Goal: Information Seeking & Learning: Learn about a topic

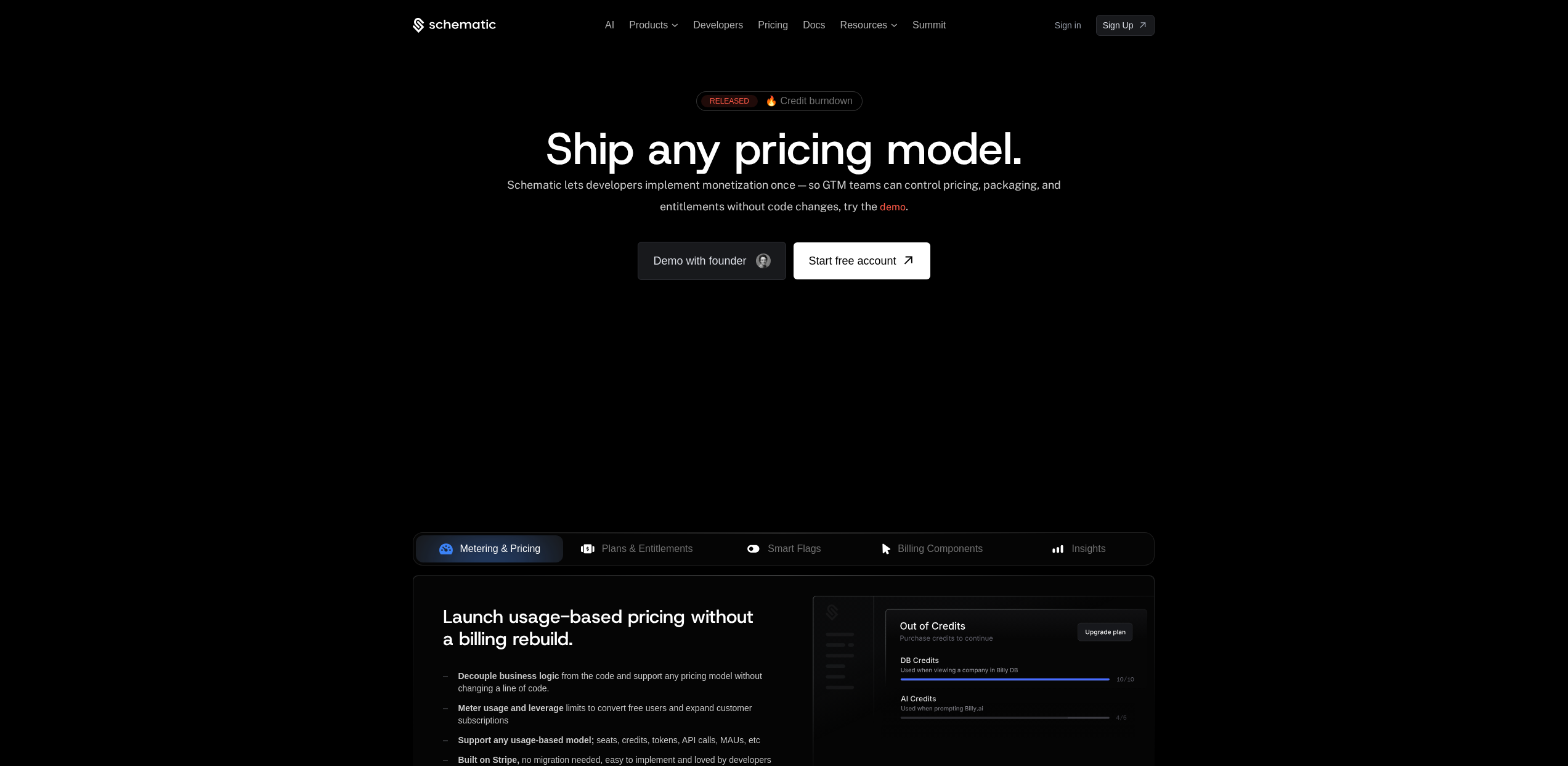
scroll to position [365, 0]
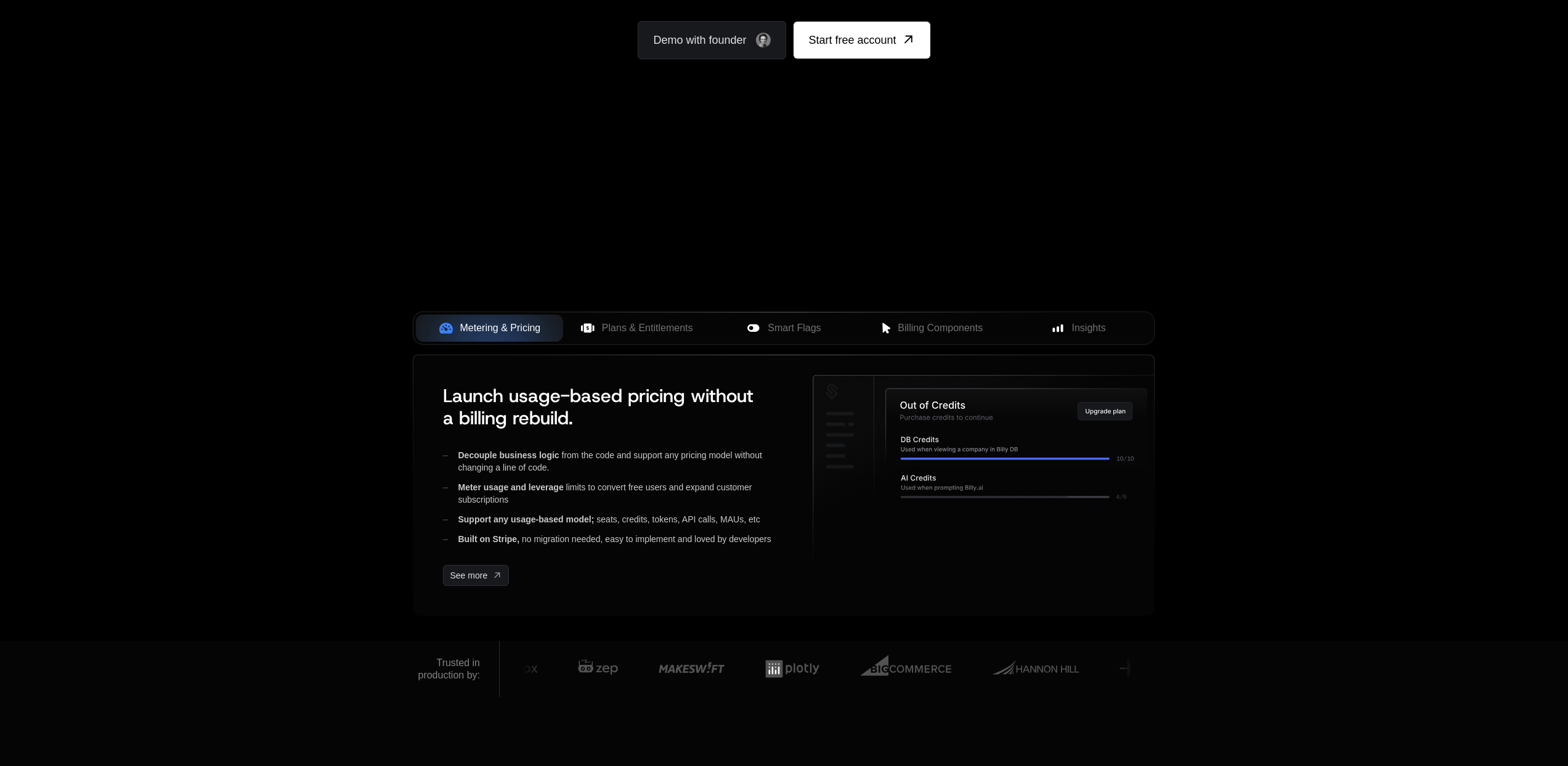
scroll to position [153, 0]
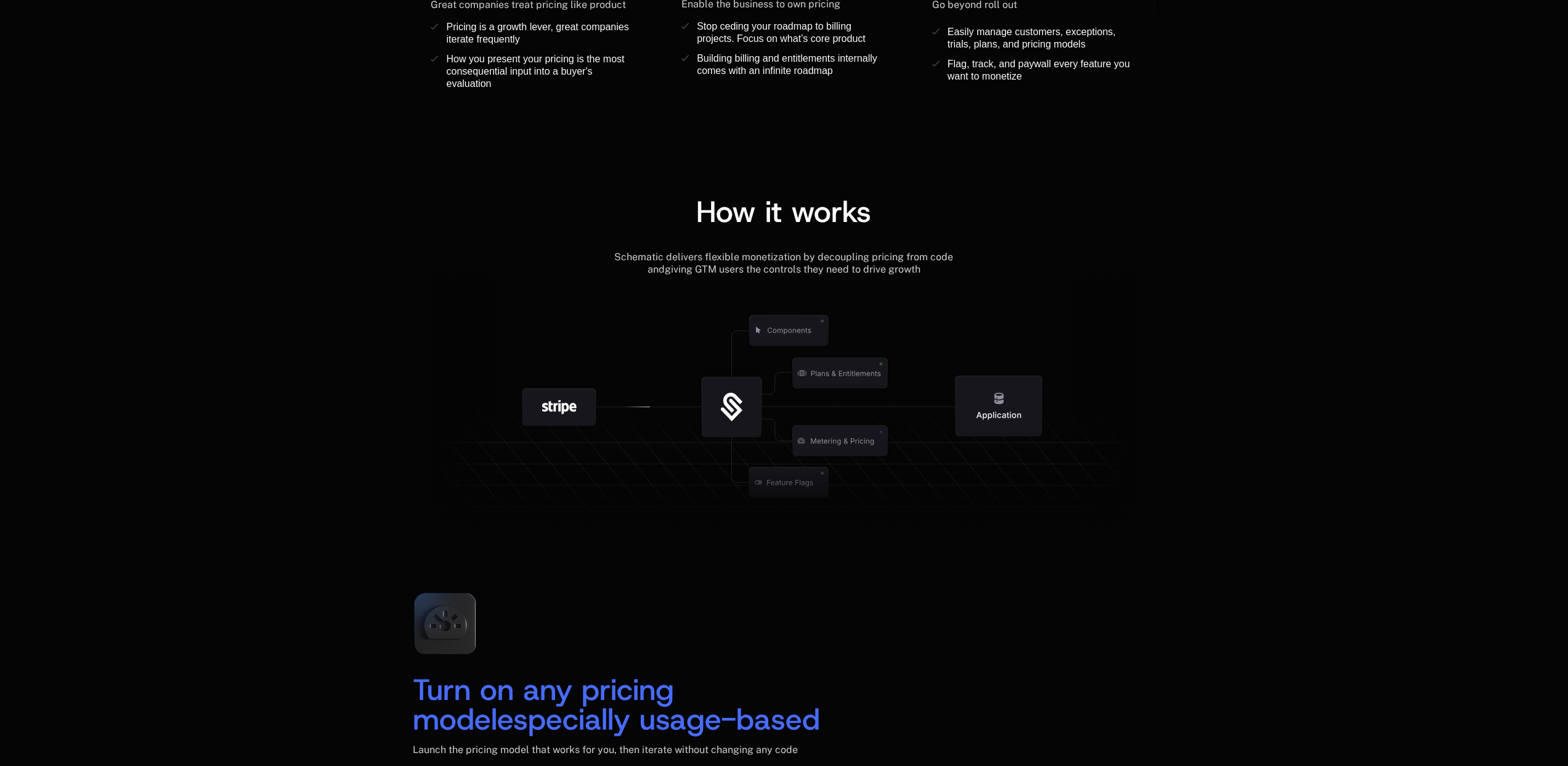
scroll to position [1132, 0]
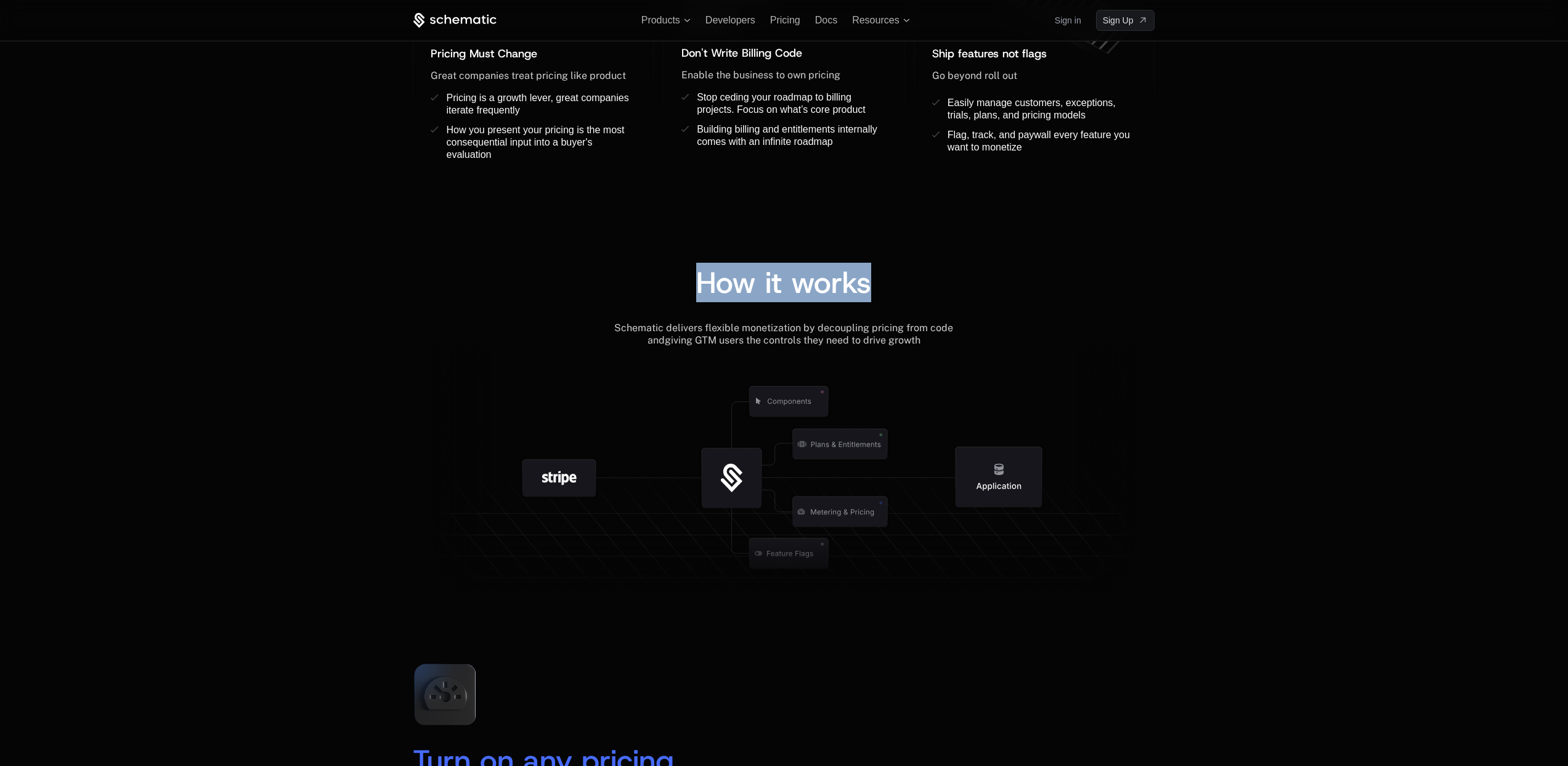
drag, startPoint x: 693, startPoint y: 288, endPoint x: 918, endPoint y: 289, distance: 225.0
click at [920, 289] on div "How it works" at bounding box center [783, 282] width 742 height 29
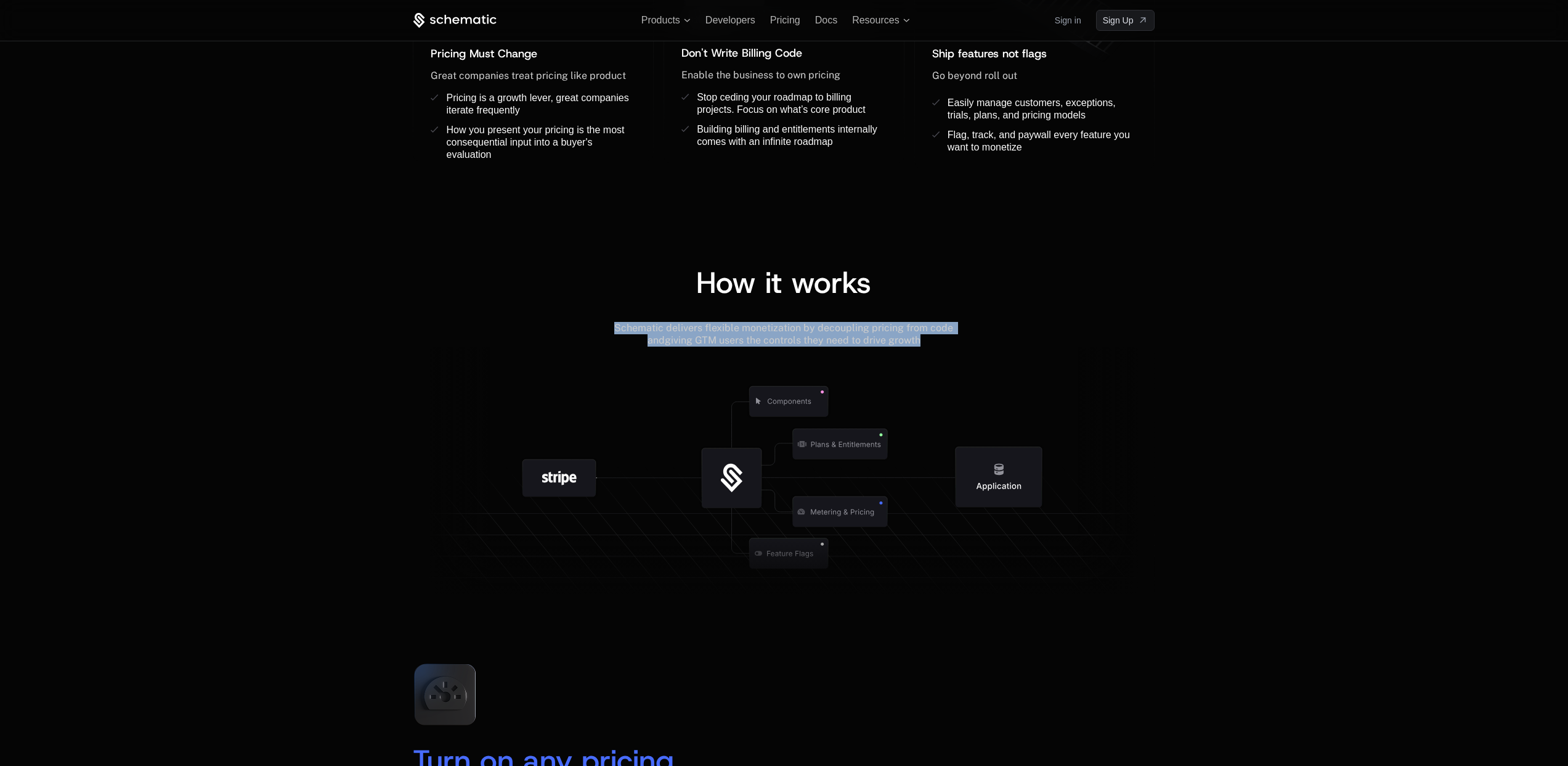
drag, startPoint x: 636, startPoint y: 329, endPoint x: 967, endPoint y: 335, distance: 331.1
click at [967, 335] on div "Schematic delivers flexible monetization by decoupling pricing from code and gi…" at bounding box center [783, 334] width 742 height 25
click at [1092, 357] on icon at bounding box center [1116, 475] width 77 height 258
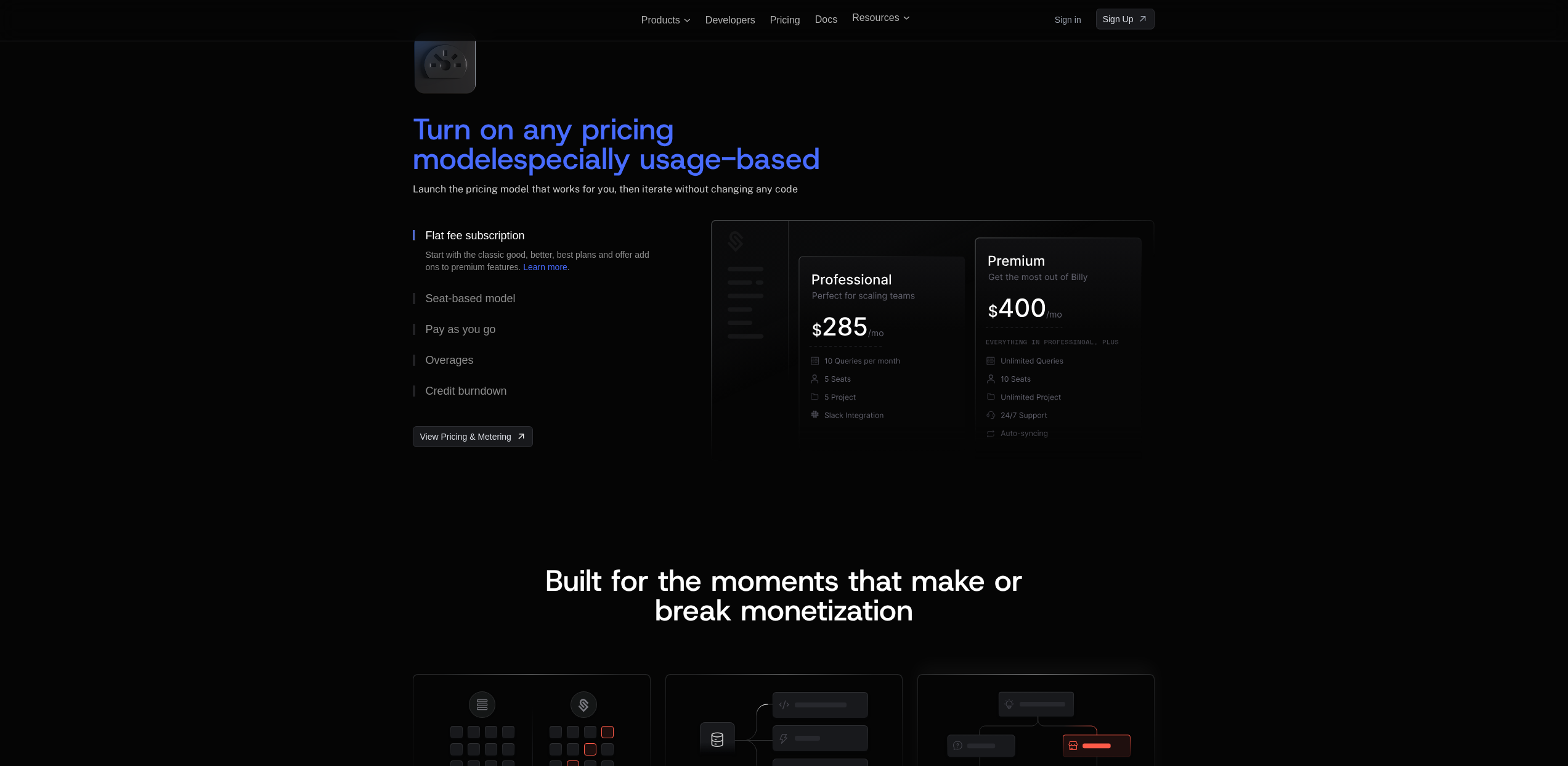
scroll to position [1694, 0]
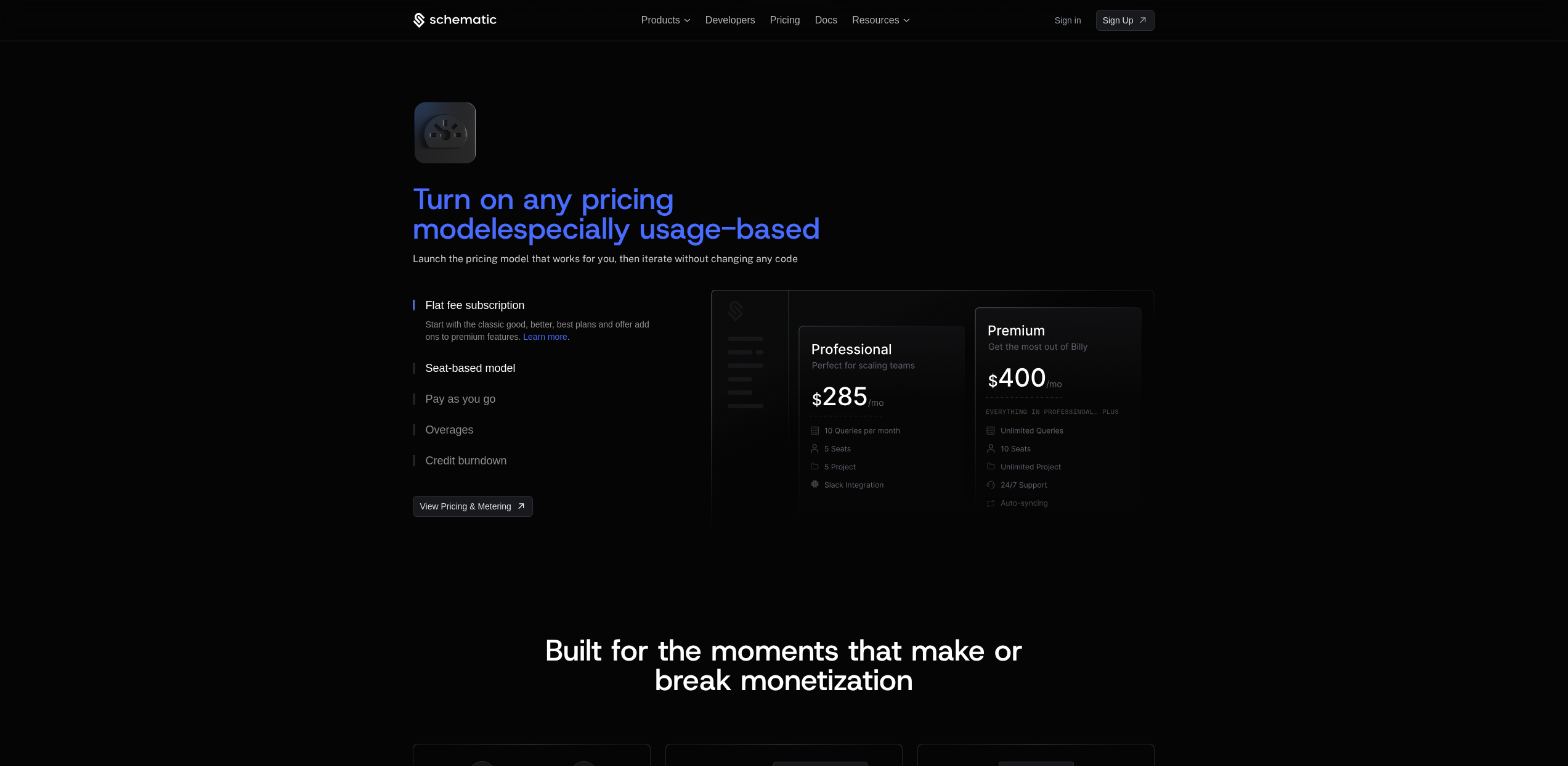
click at [440, 376] on button "Seat-based model" at bounding box center [542, 368] width 258 height 31
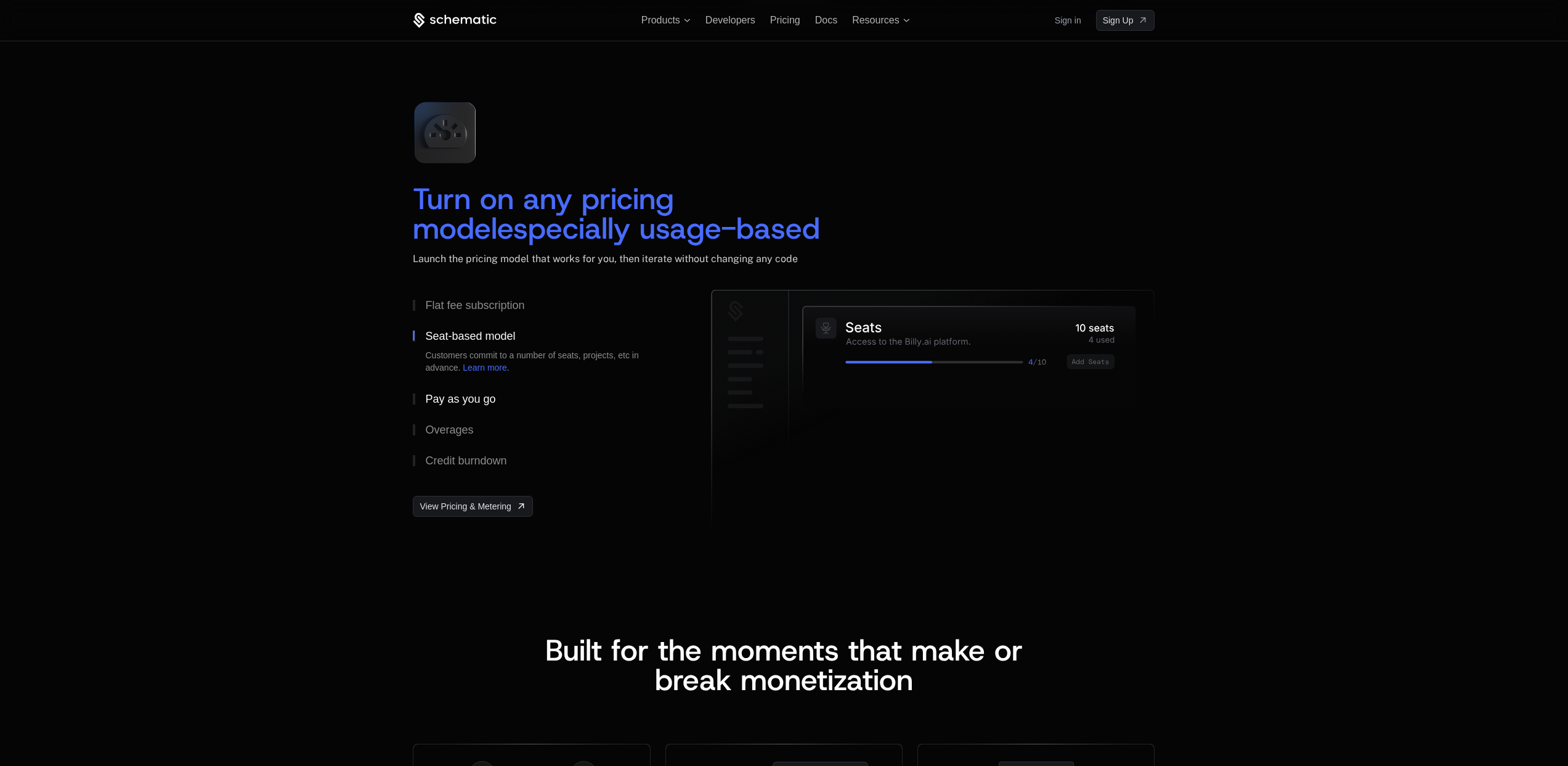
click at [449, 403] on div "Pay as you go" at bounding box center [460, 398] width 70 height 11
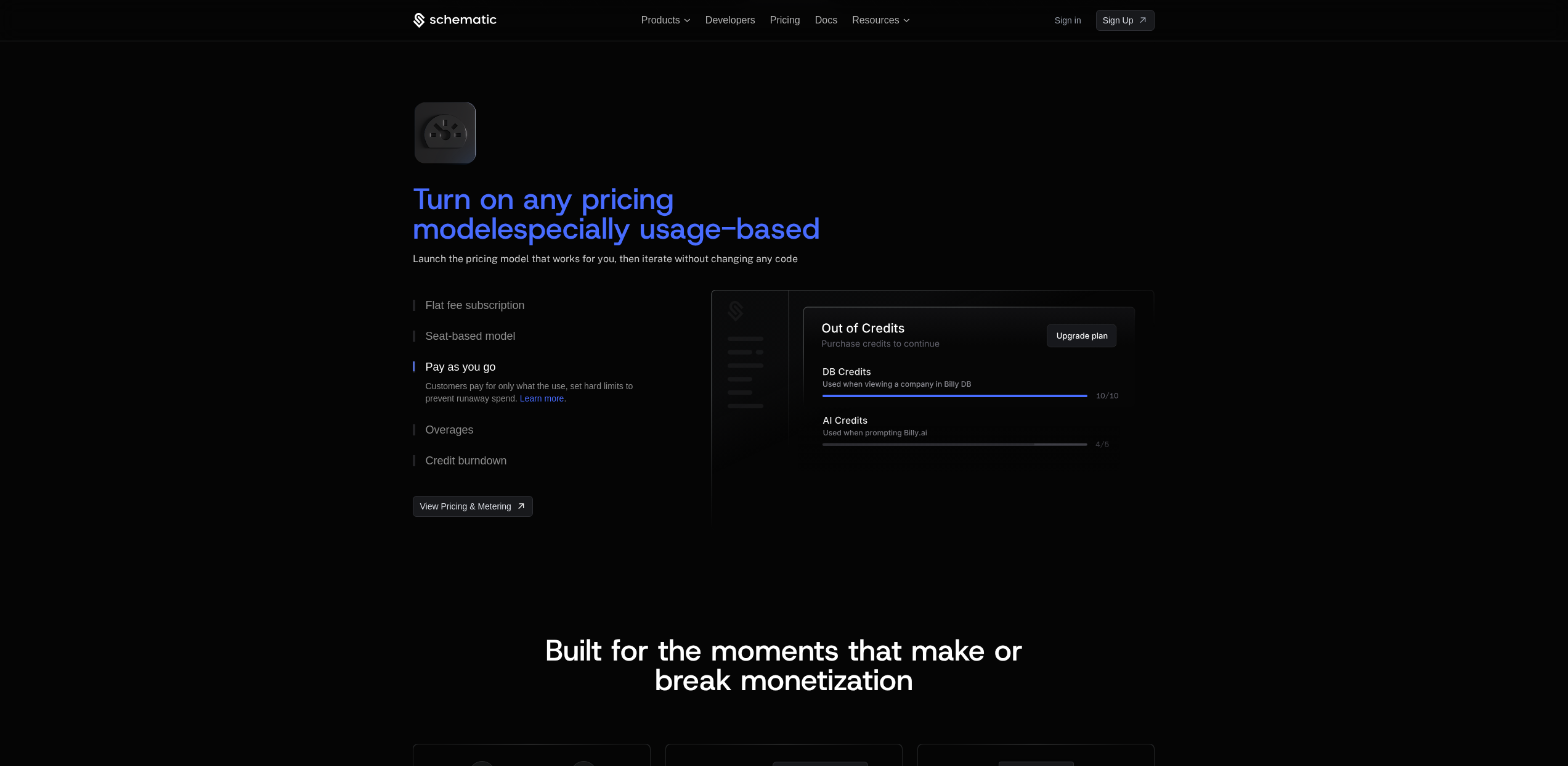
drag, startPoint x: 977, startPoint y: 362, endPoint x: 1067, endPoint y: 373, distance: 90.7
click at [1067, 373] on icon at bounding box center [969, 356] width 331 height 100
click at [1088, 334] on icon at bounding box center [1082, 336] width 69 height 23
click at [471, 335] on div "Seat-based model" at bounding box center [470, 336] width 90 height 11
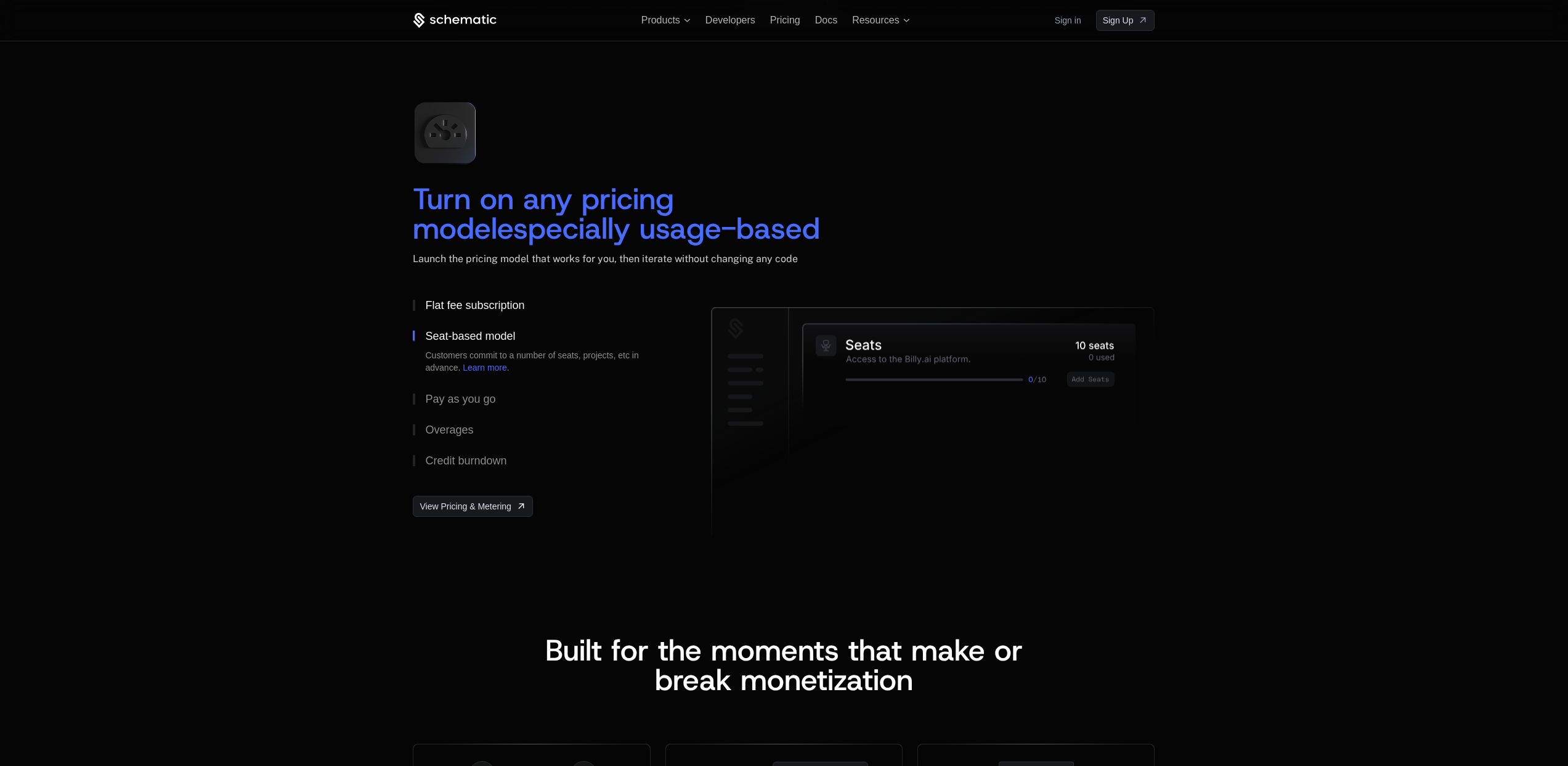
click at [479, 308] on div "Flat fee subscription" at bounding box center [475, 305] width 99 height 11
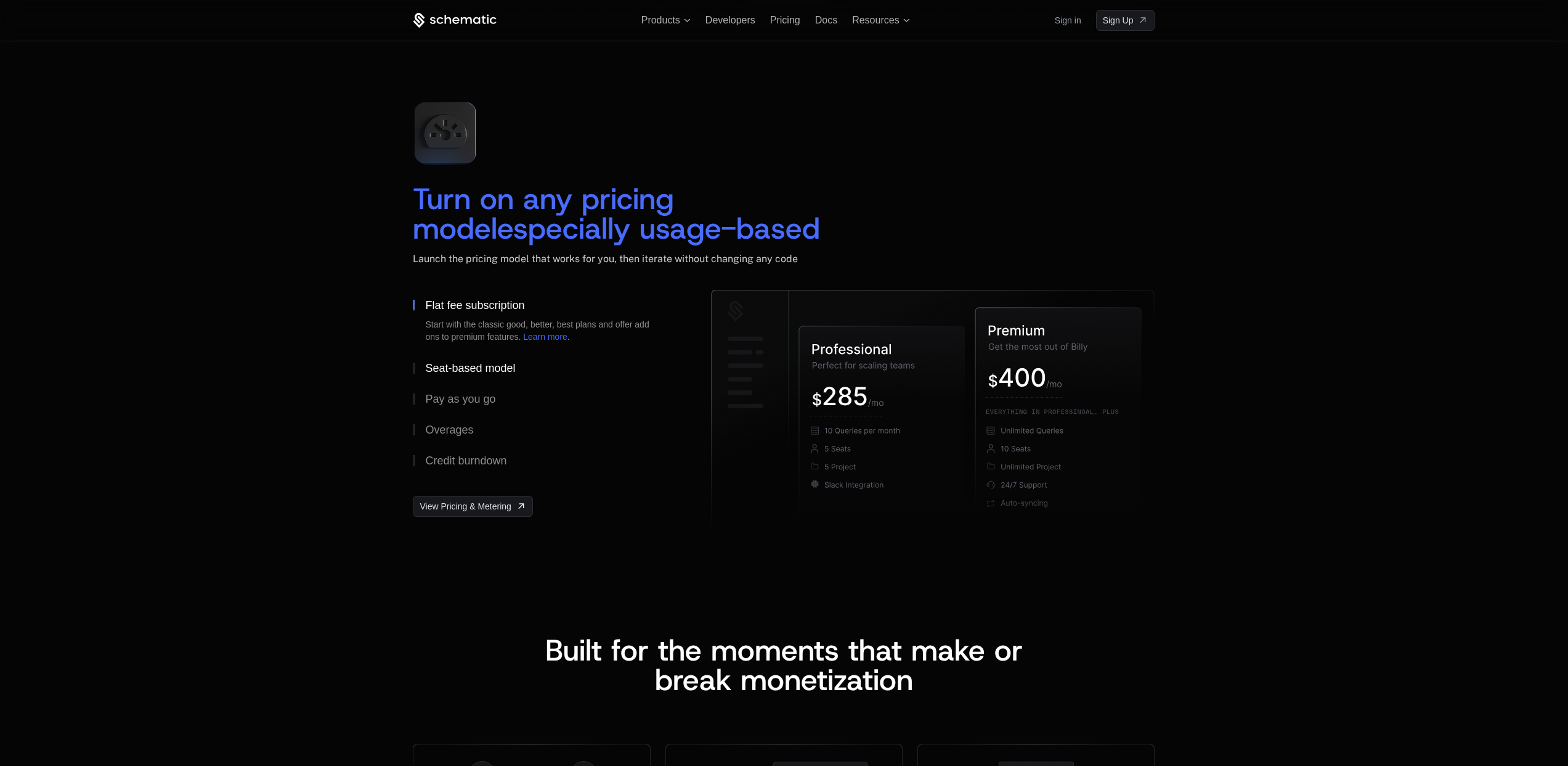
click at [457, 368] on div "Seat-based model" at bounding box center [470, 368] width 90 height 11
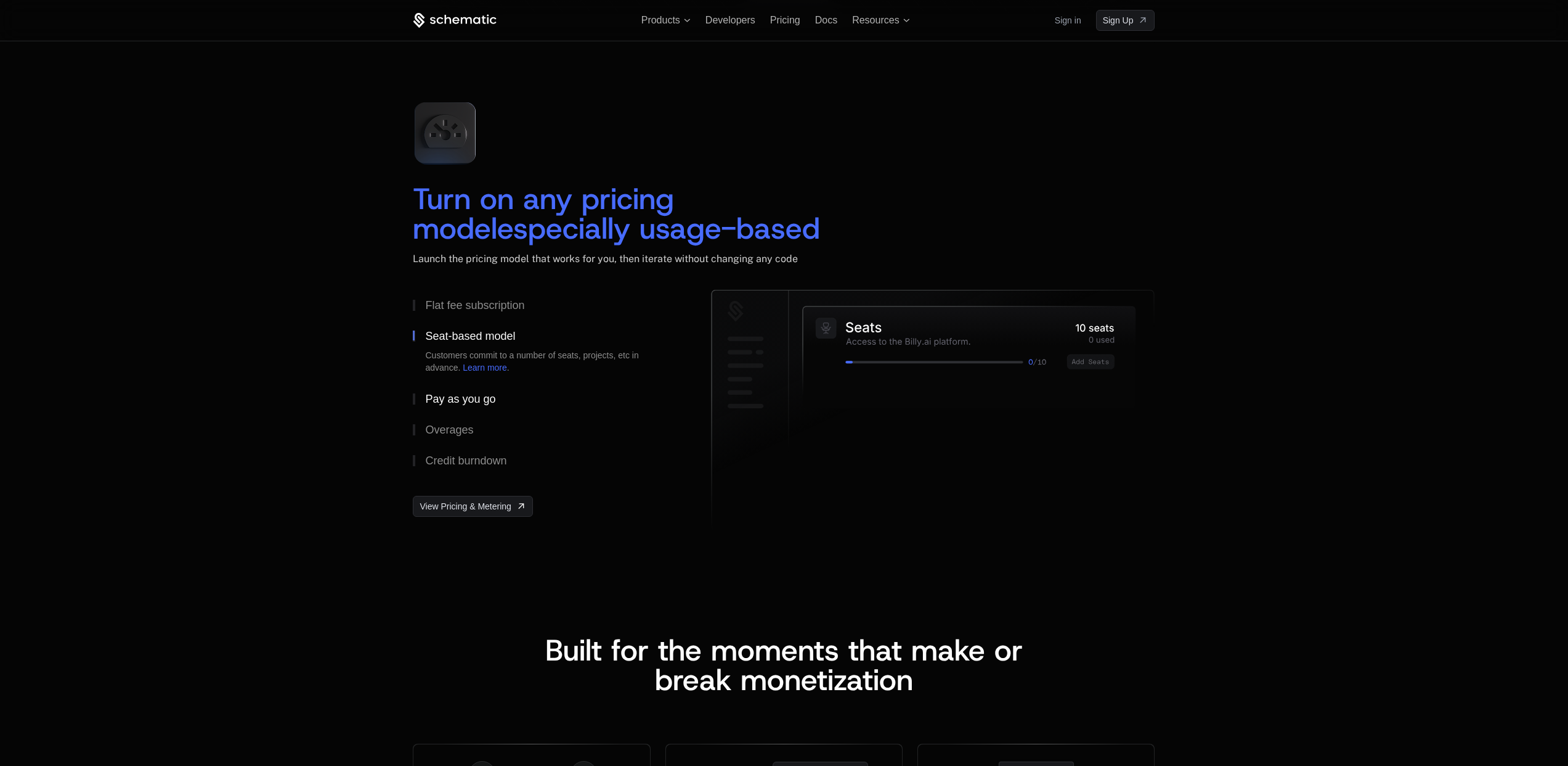
click at [459, 389] on button "Pay as you go" at bounding box center [542, 398] width 258 height 31
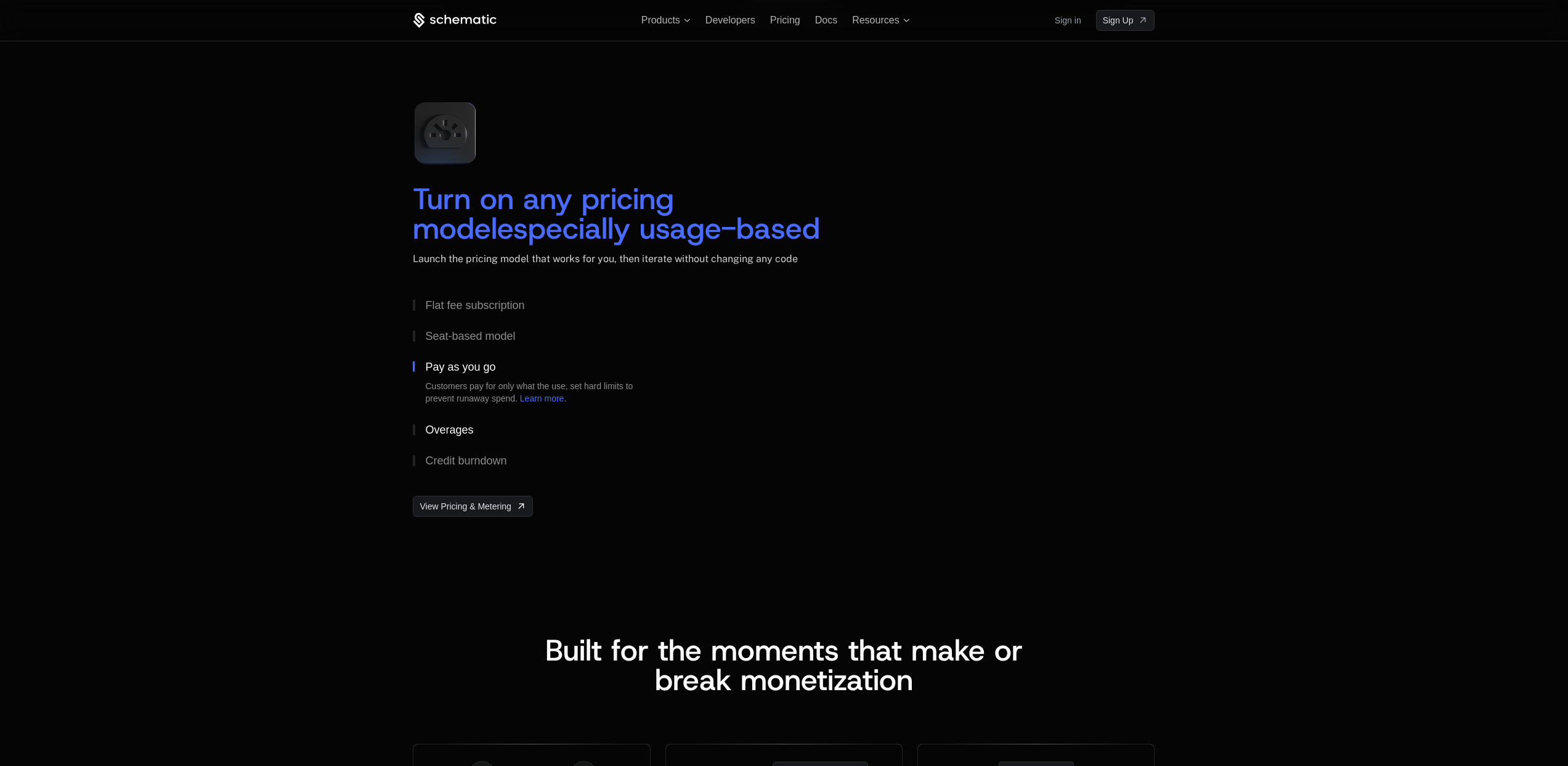
click at [446, 434] on div "Overages" at bounding box center [449, 429] width 48 height 11
click at [462, 457] on div "Credit burndown" at bounding box center [466, 460] width 81 height 11
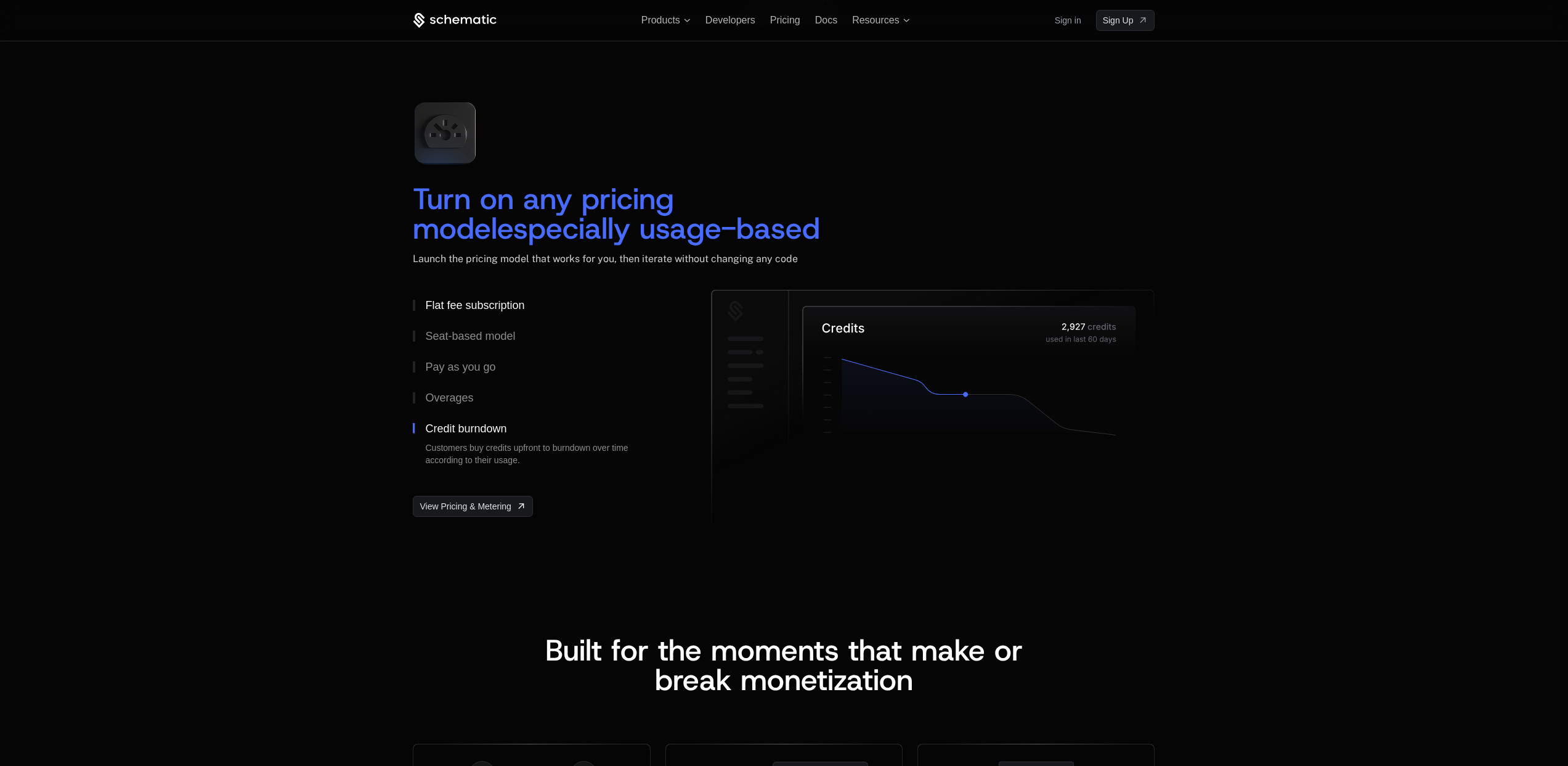
click at [454, 300] on div "Flat fee subscription" at bounding box center [475, 305] width 99 height 11
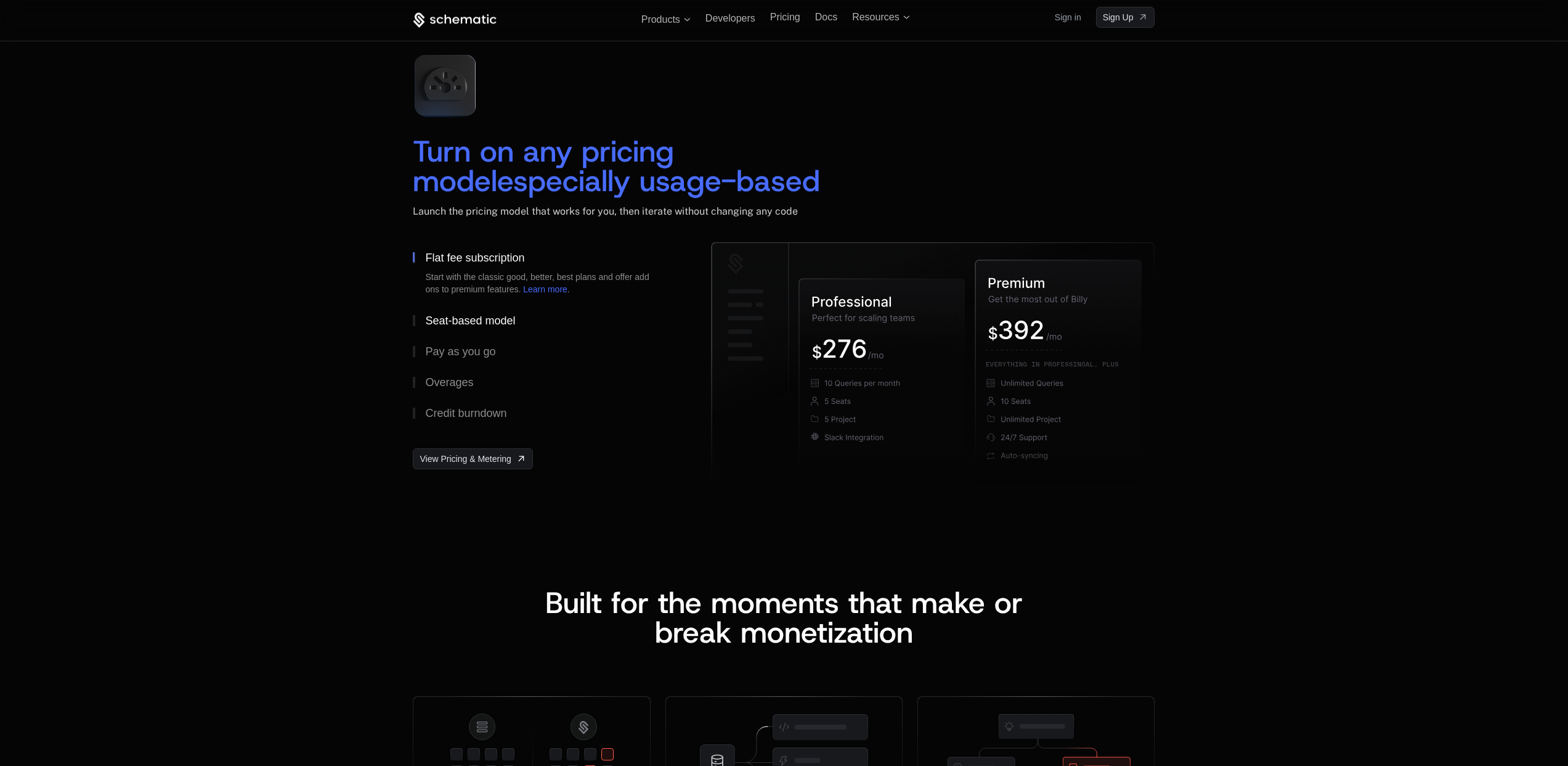
scroll to position [1625, 0]
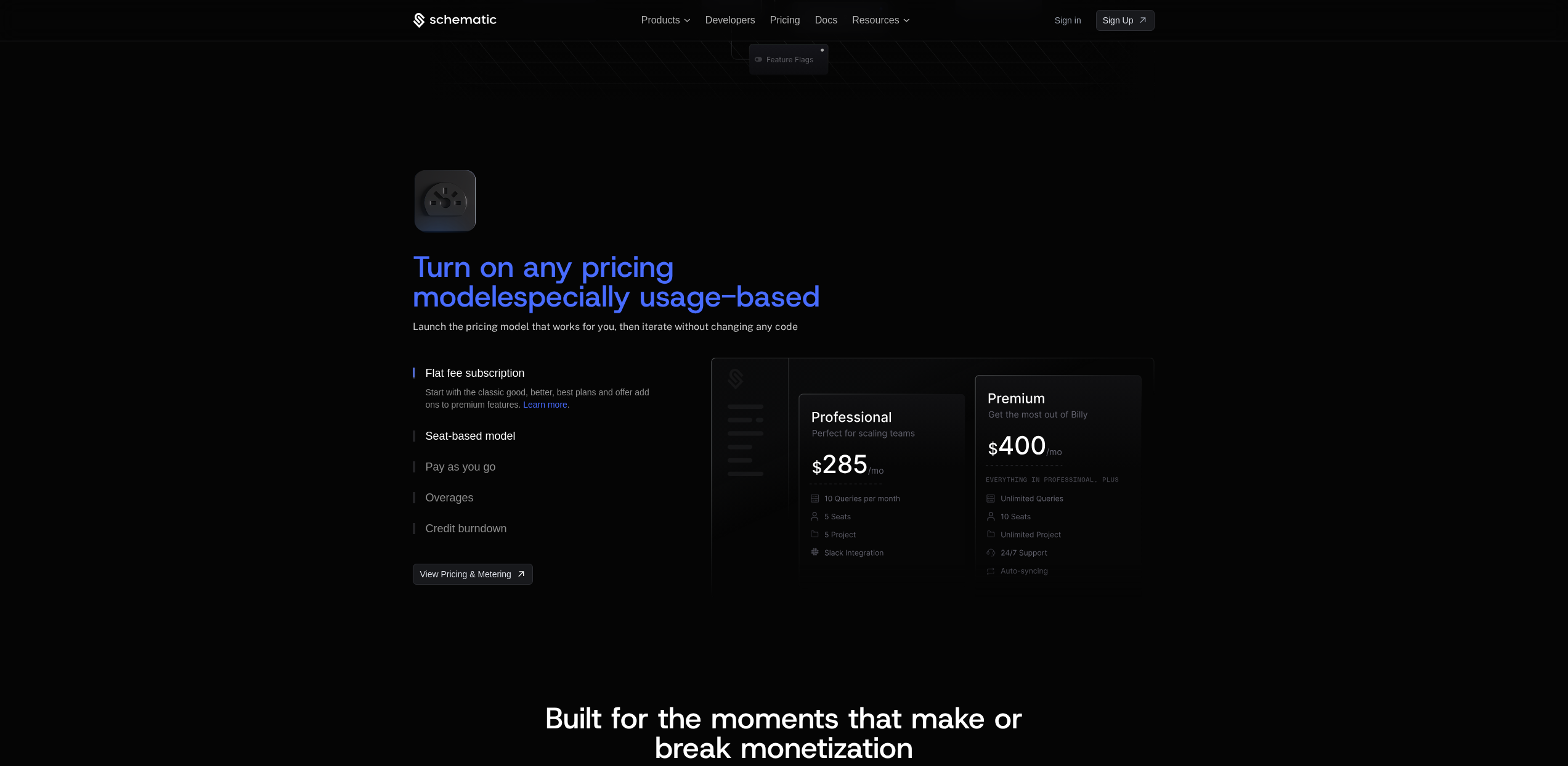
click at [467, 431] on div "Seat-based model" at bounding box center [470, 435] width 90 height 11
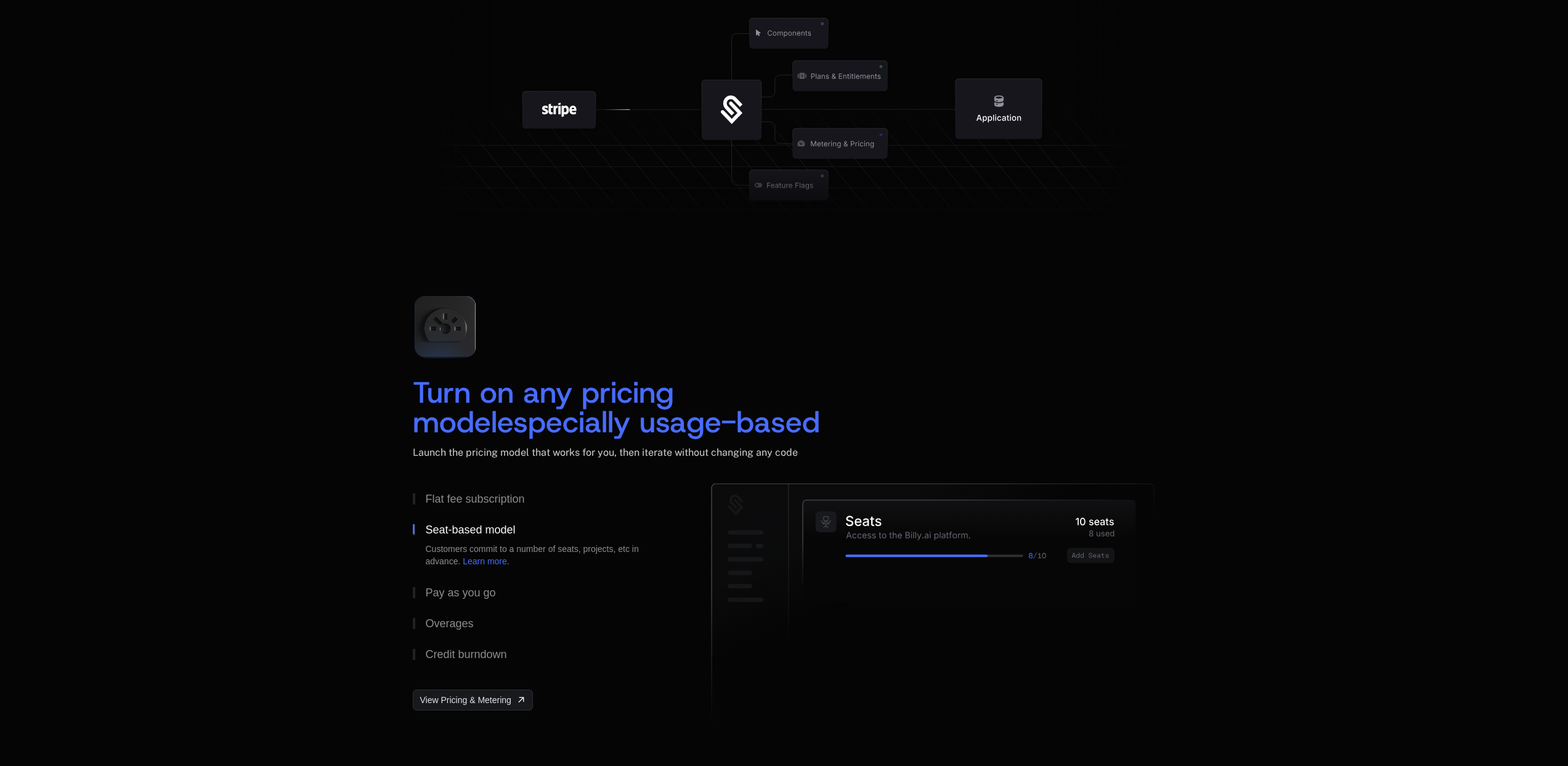
scroll to position [1713, 0]
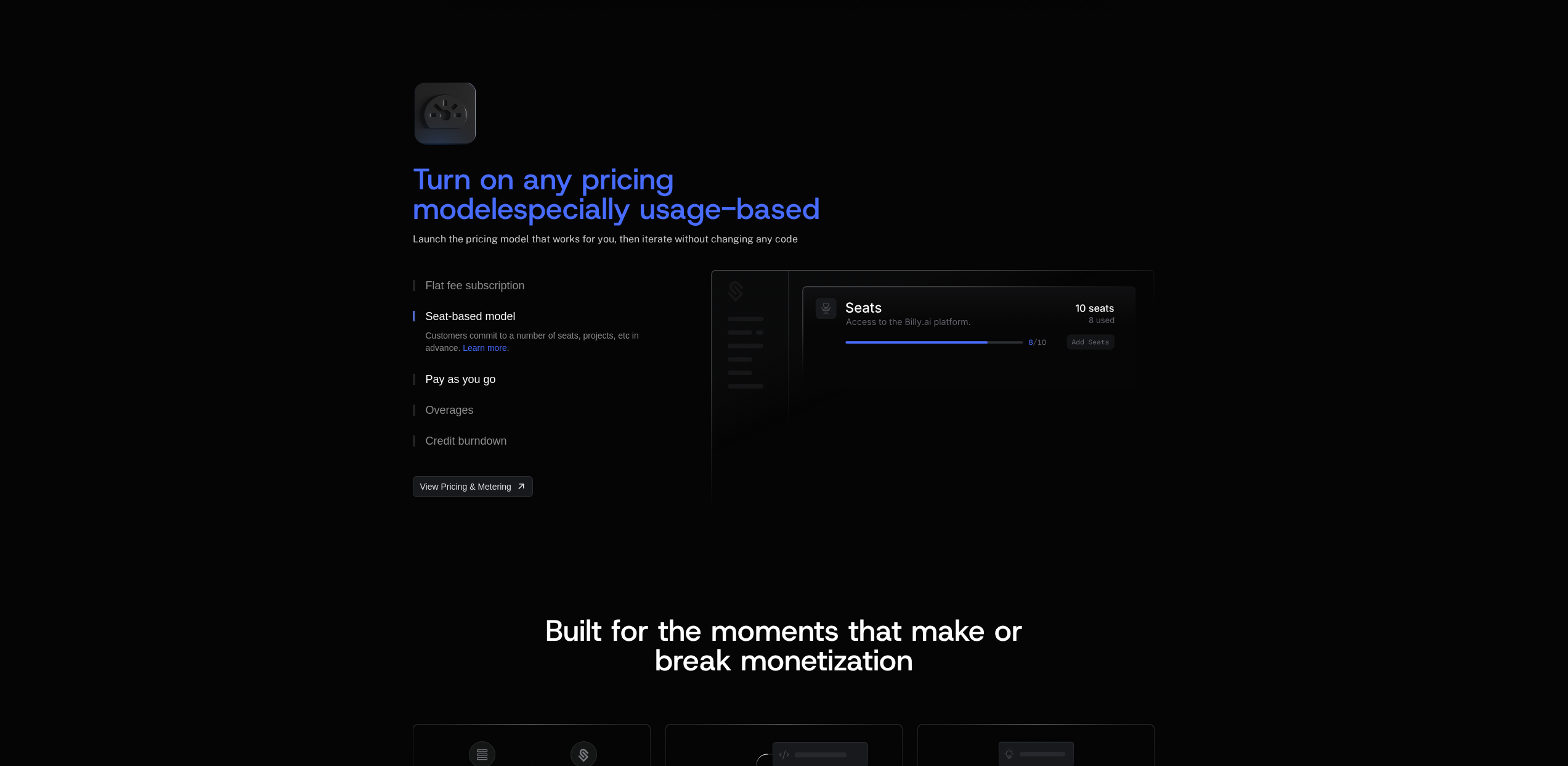
click at [481, 378] on div "Pay as you go" at bounding box center [460, 379] width 70 height 11
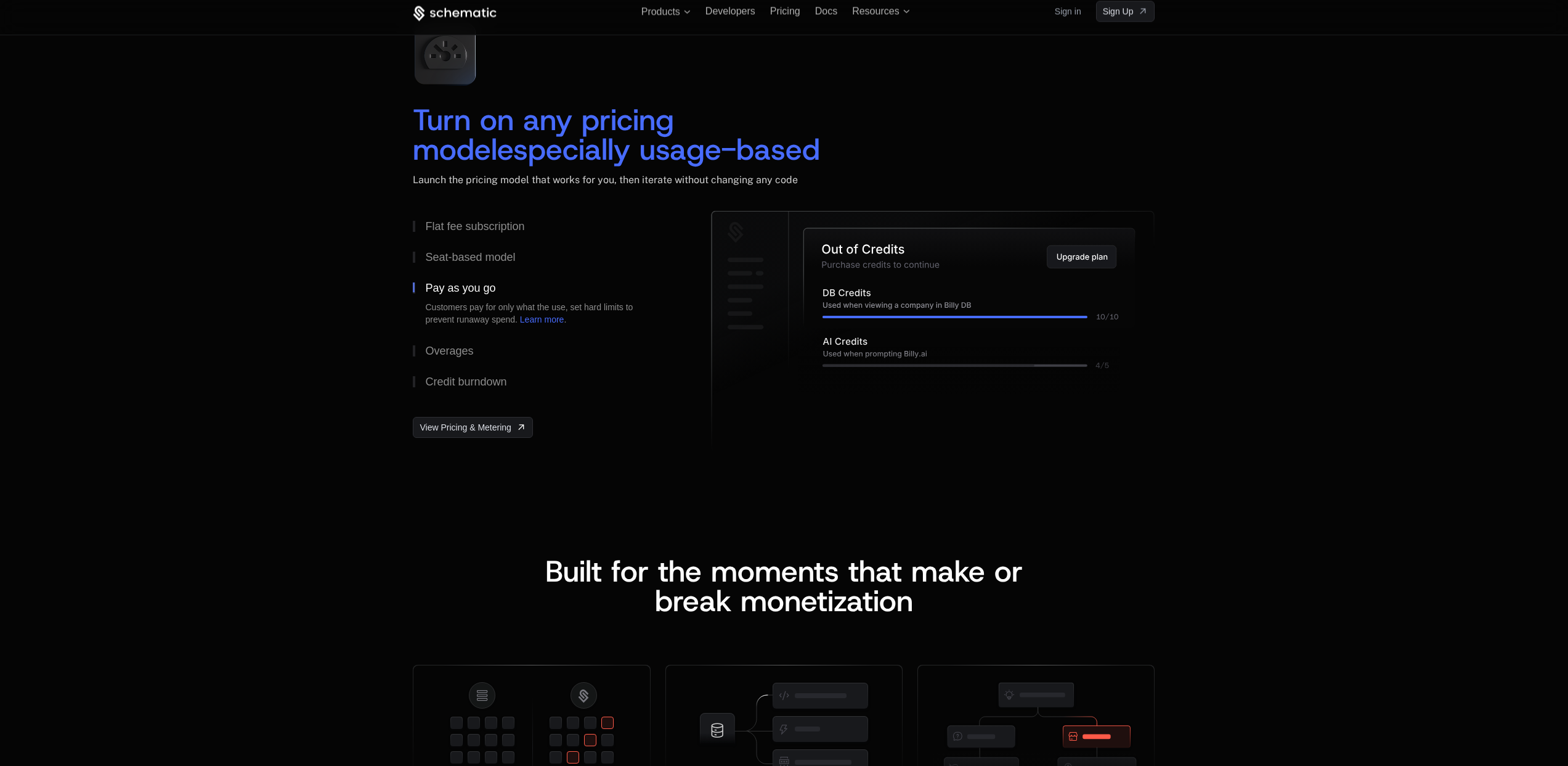
scroll to position [1733, 0]
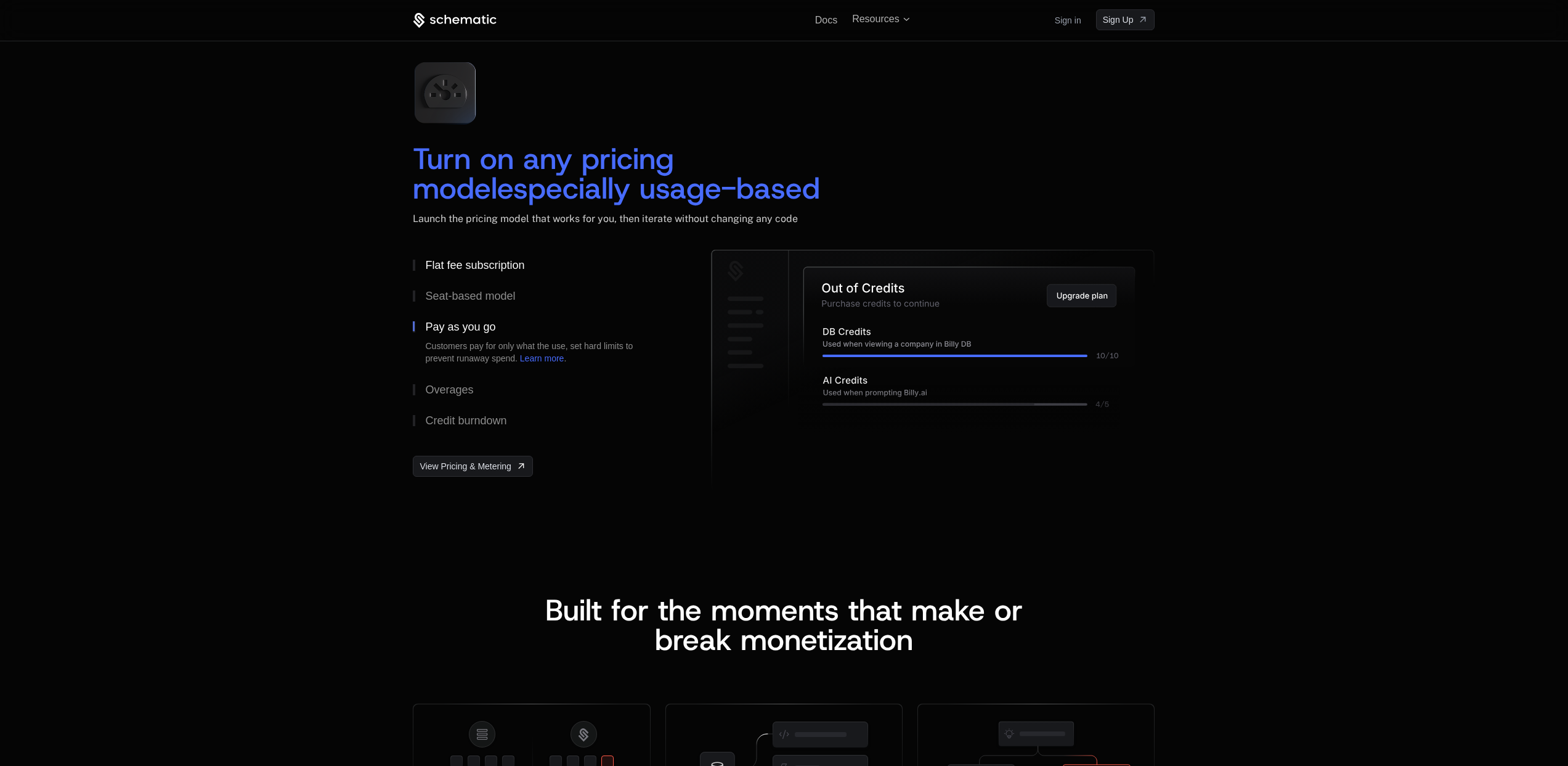
click at [498, 252] on button "Flat fee subscription" at bounding box center [542, 265] width 258 height 31
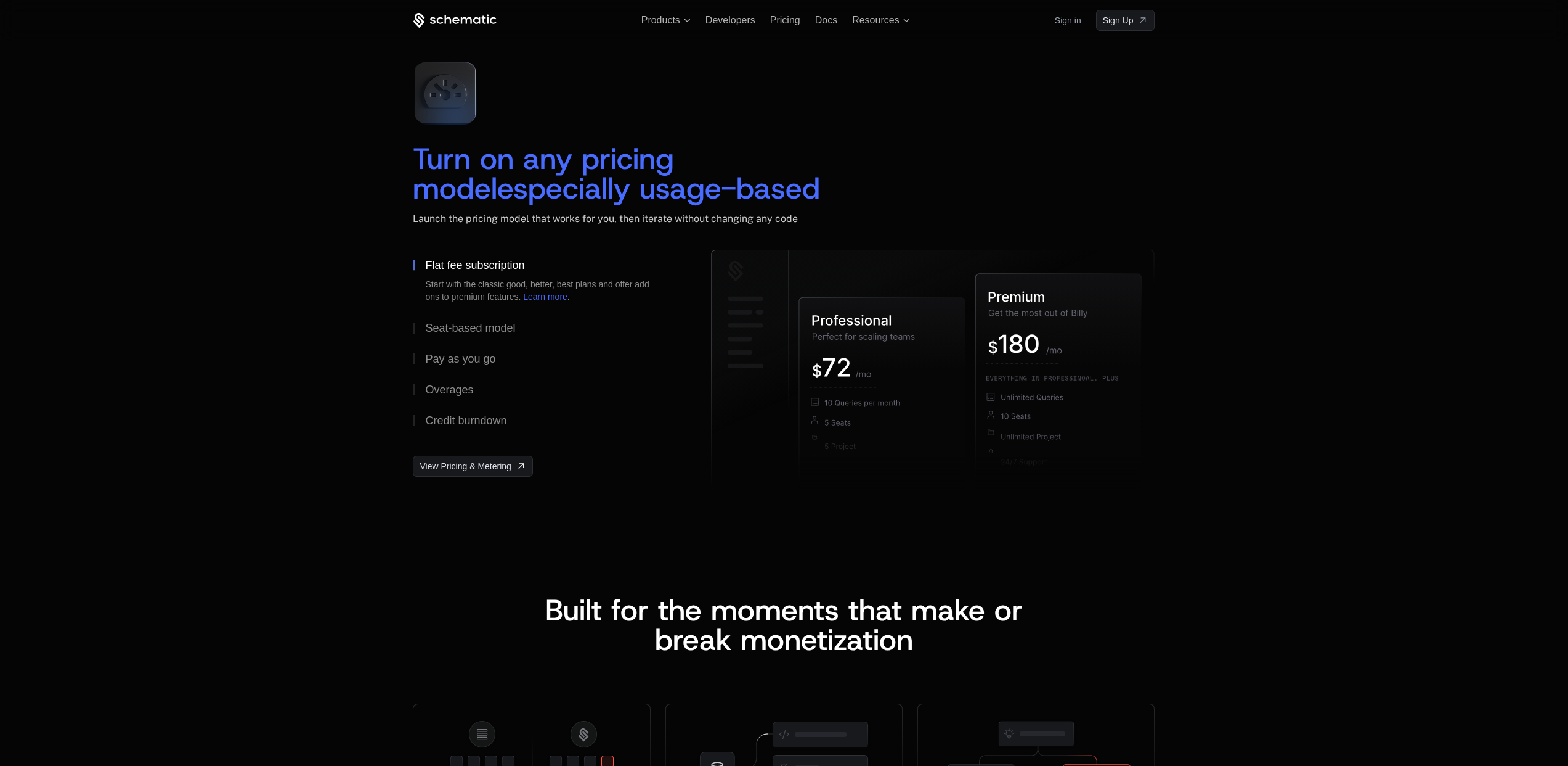
drag, startPoint x: 426, startPoint y: 159, endPoint x: 779, endPoint y: 186, distance: 354.0
click at [779, 186] on div "Turn on any pricing model especially usage-based" at bounding box center [617, 173] width 409 height 59
click at [1198, 276] on div "Turn on any pricing model especially usage-based Launch the pricing model that …" at bounding box center [784, 274] width 1568 height 543
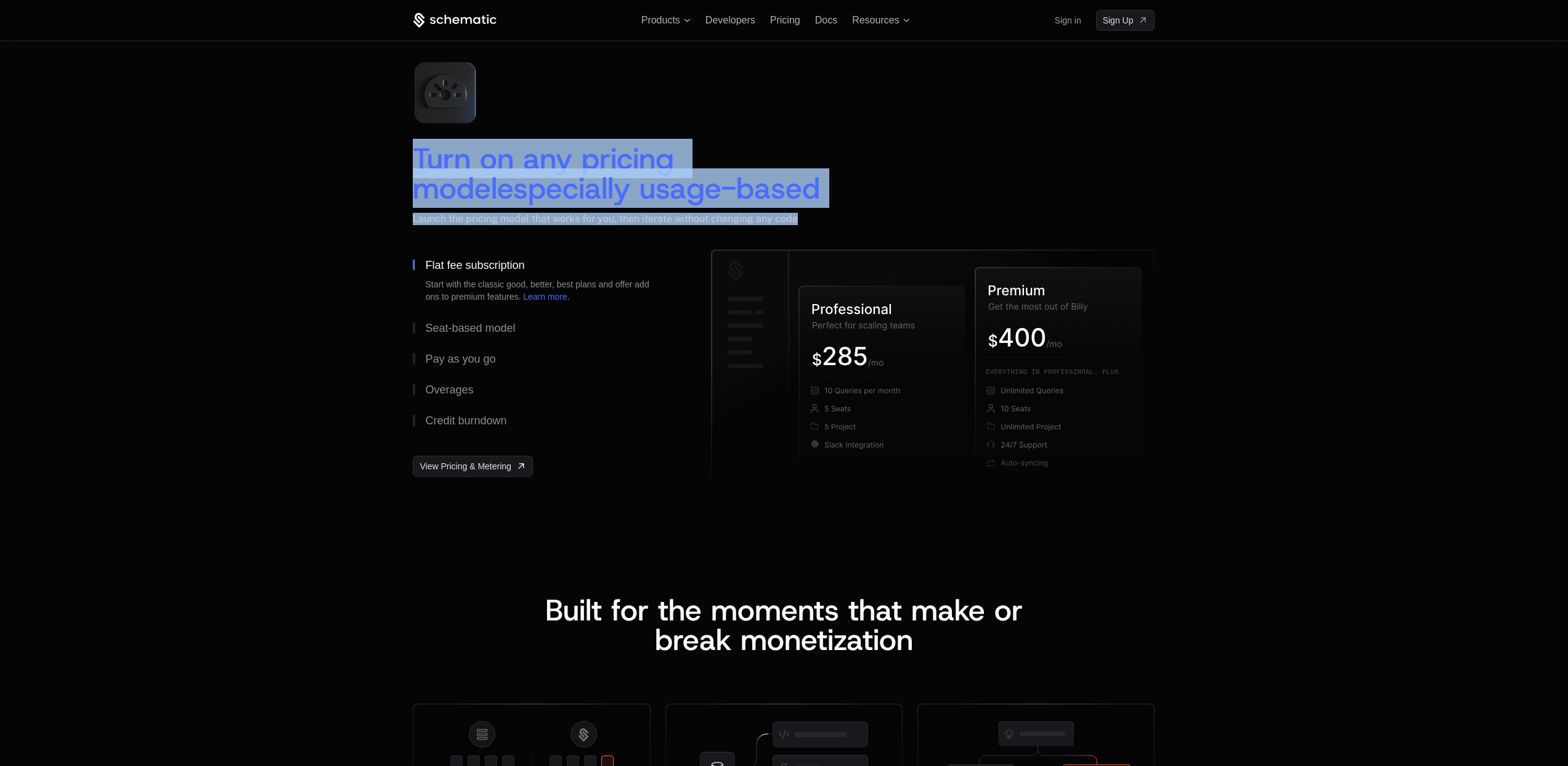
click at [1197, 183] on div "Turn on any pricing model especially usage-based Launch the pricing model that …" at bounding box center [784, 274] width 1568 height 543
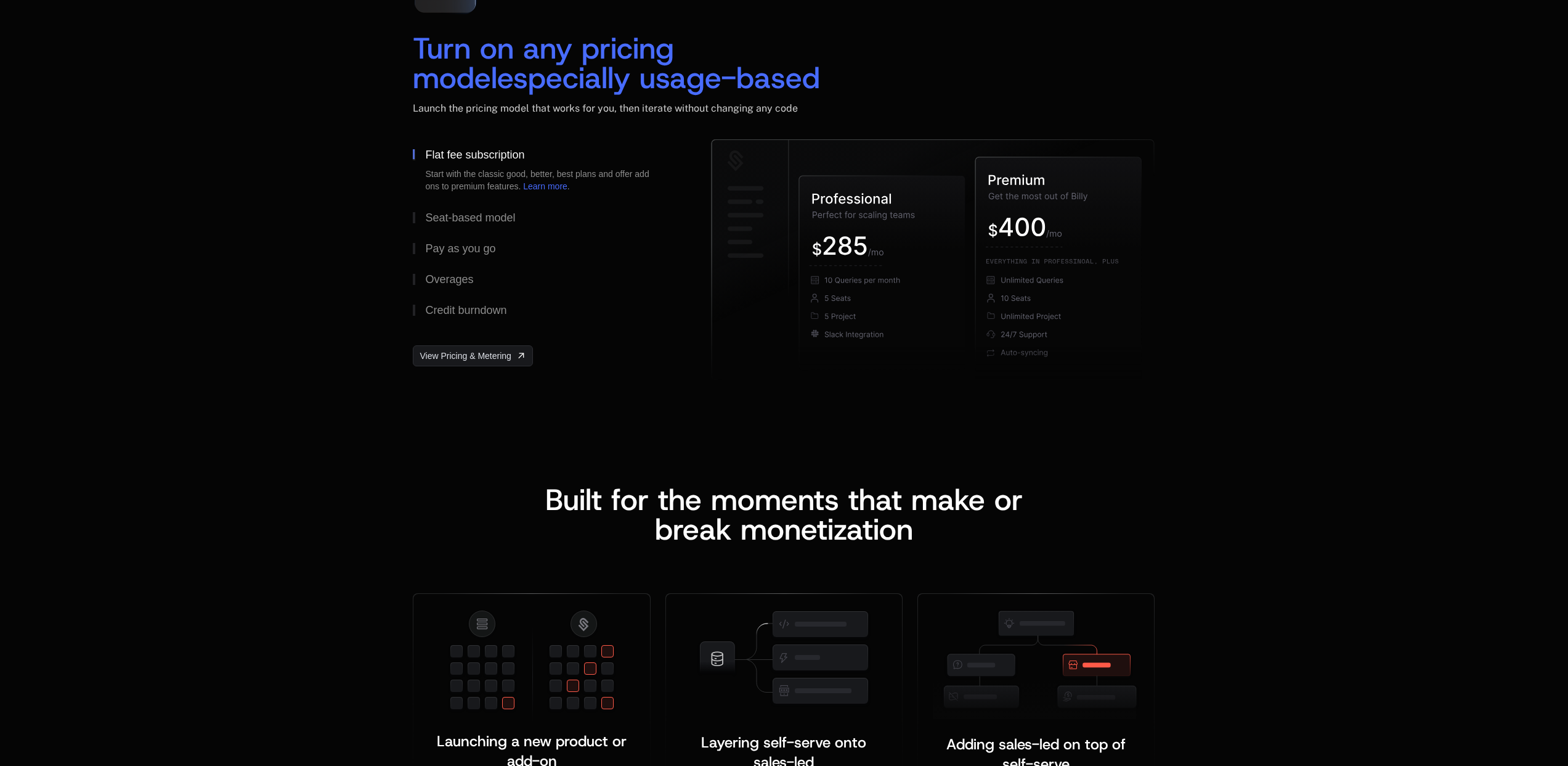
scroll to position [1857, 0]
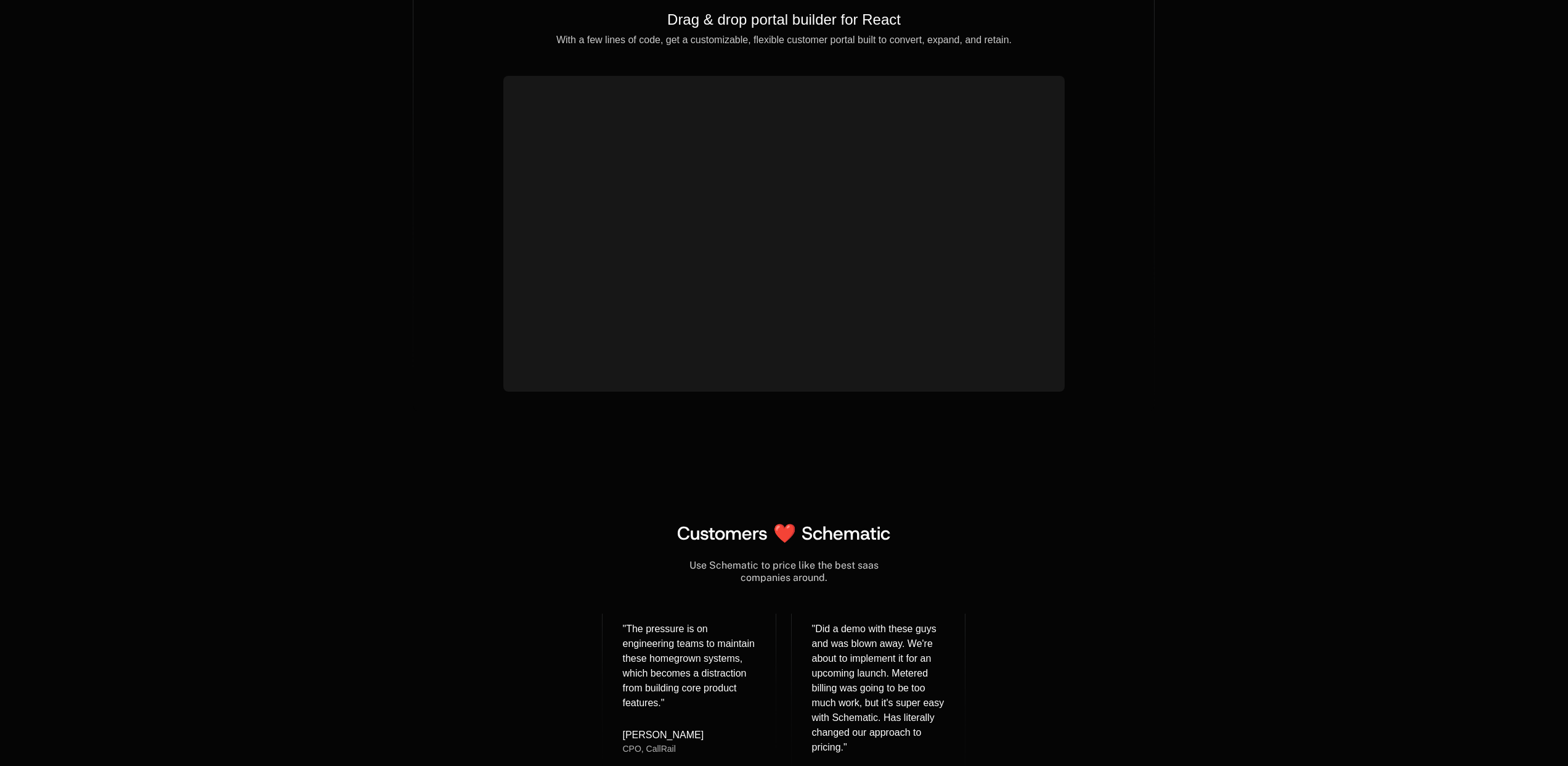
scroll to position [4115, 0]
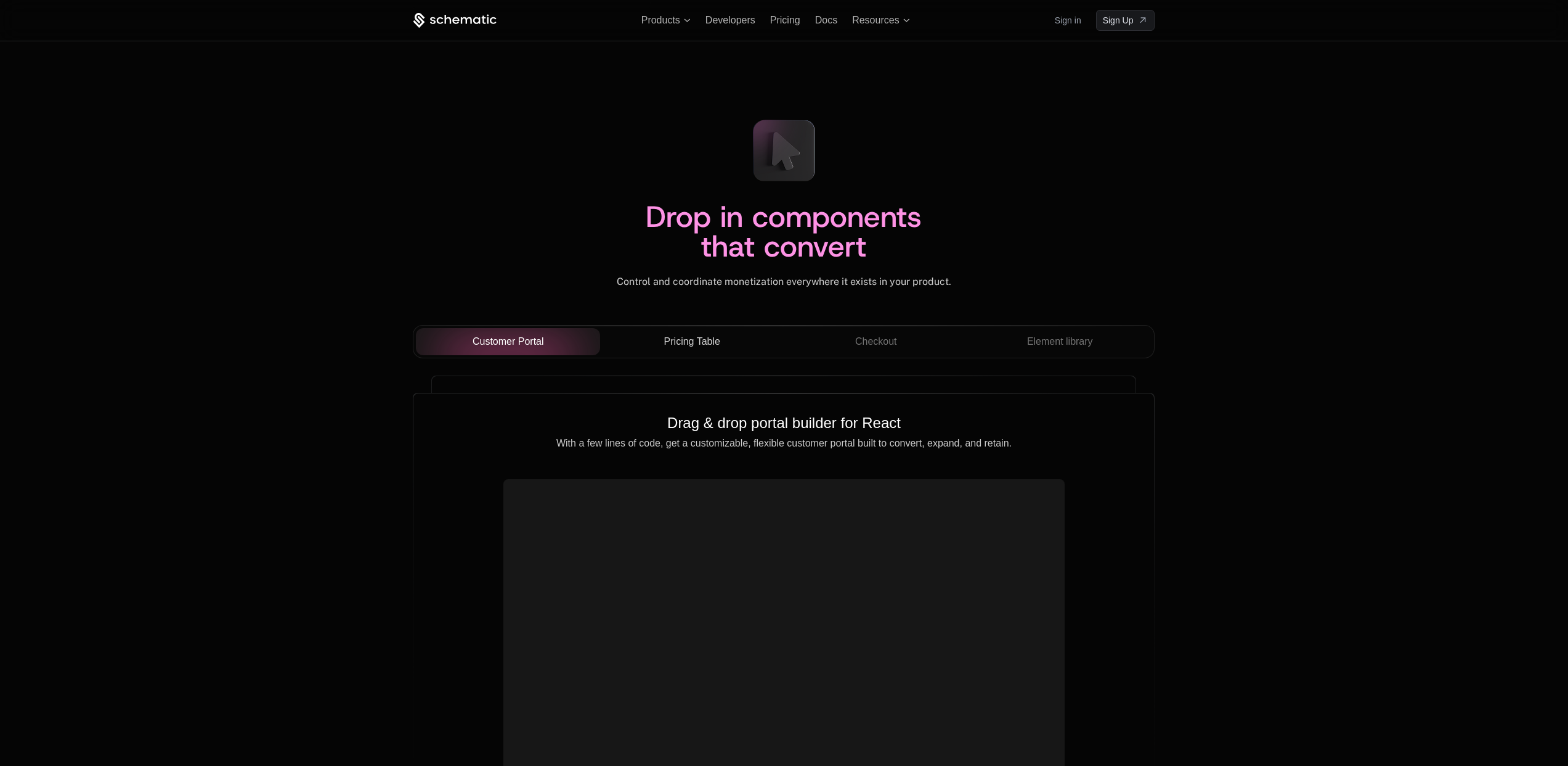
click at [680, 351] on button "Pricing Table" at bounding box center [692, 341] width 184 height 27
click at [867, 338] on span "Checkout" at bounding box center [876, 341] width 42 height 15
click at [1065, 342] on span "Element library" at bounding box center [1060, 341] width 66 height 15
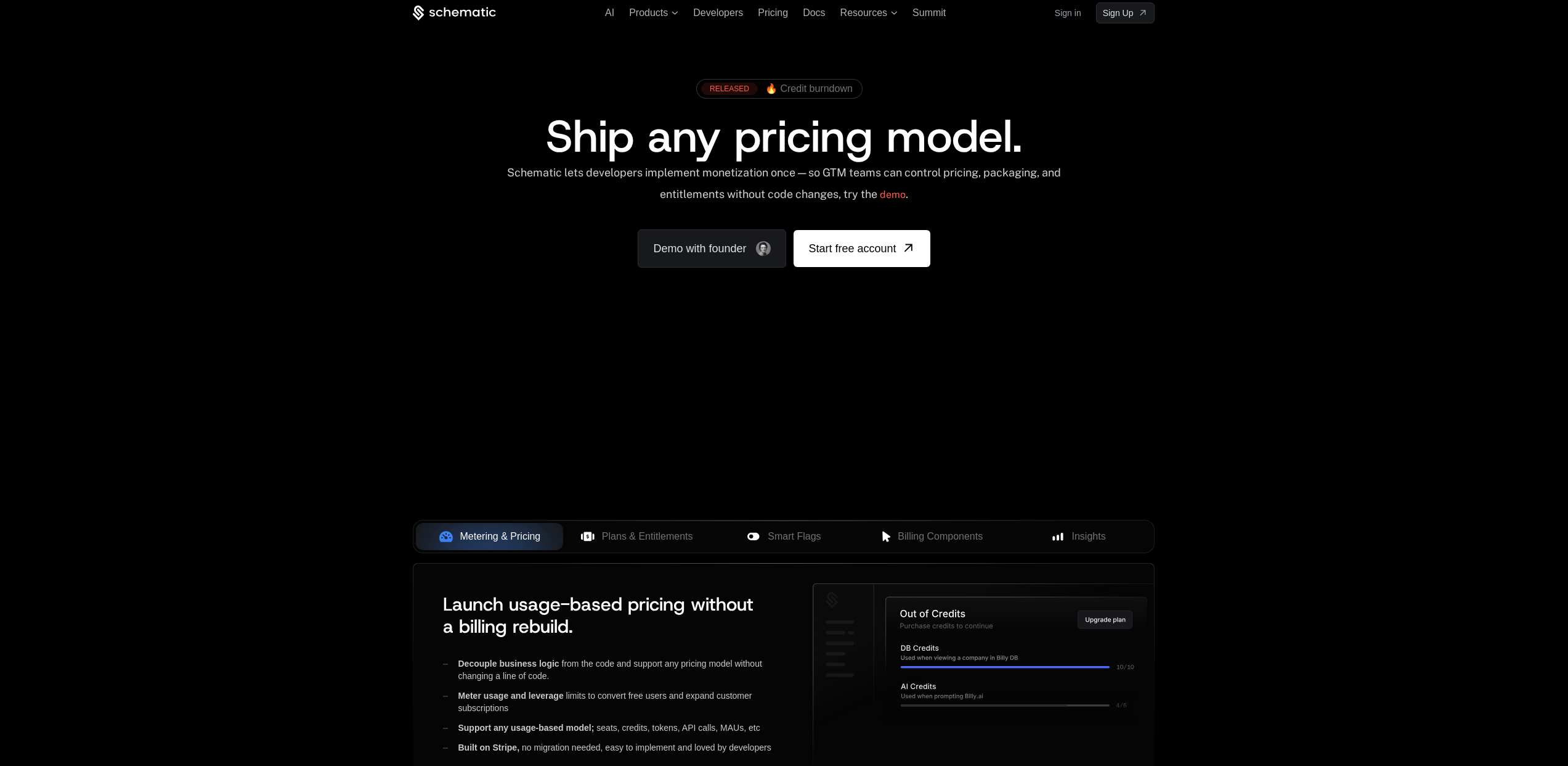
scroll to position [0, 0]
